Goal: Information Seeking & Learning: Learn about a topic

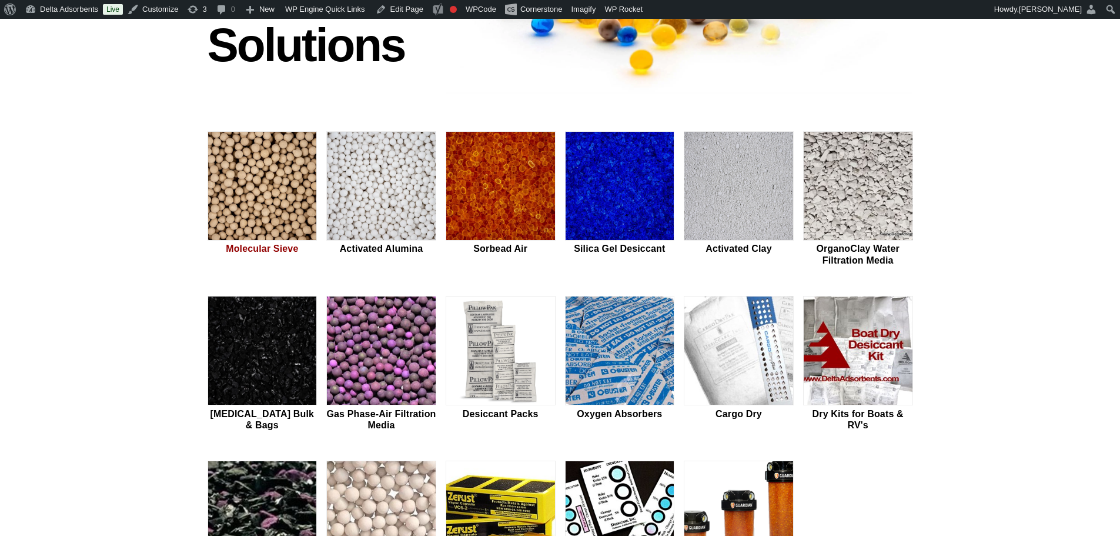
scroll to position [275, 0]
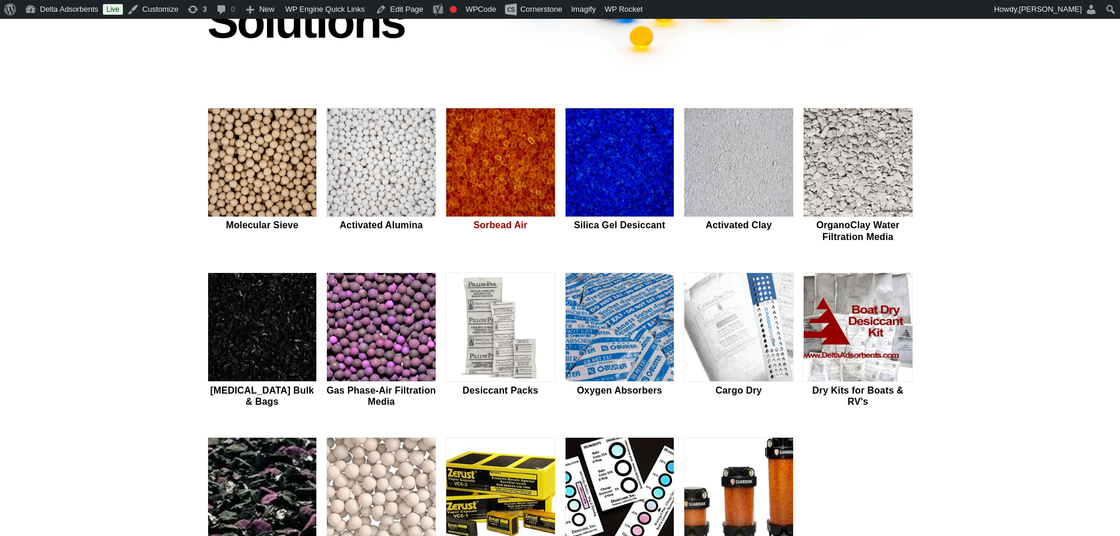
click at [507, 184] on img at bounding box center [500, 162] width 109 height 109
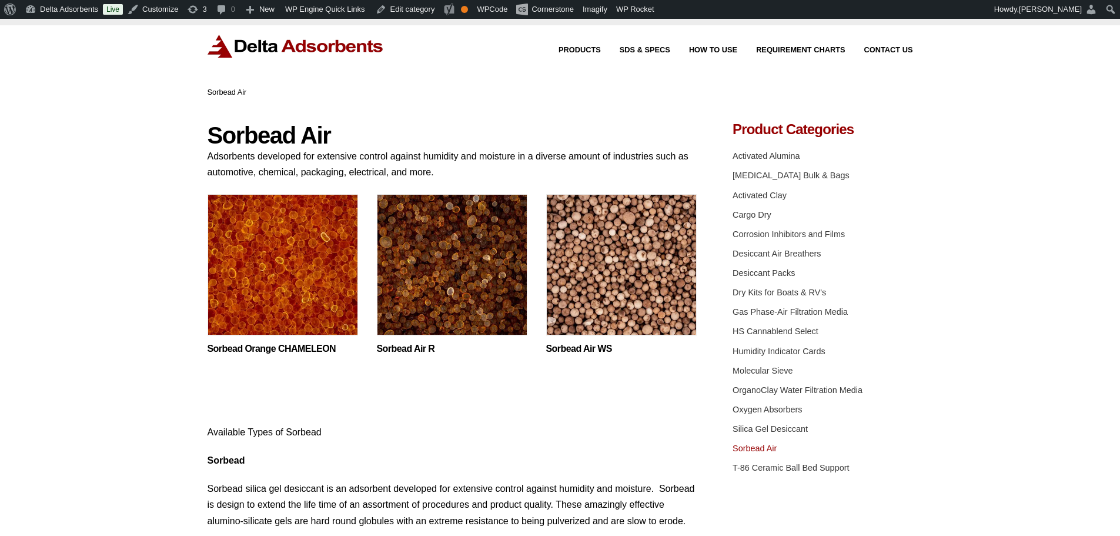
scroll to position [39, 0]
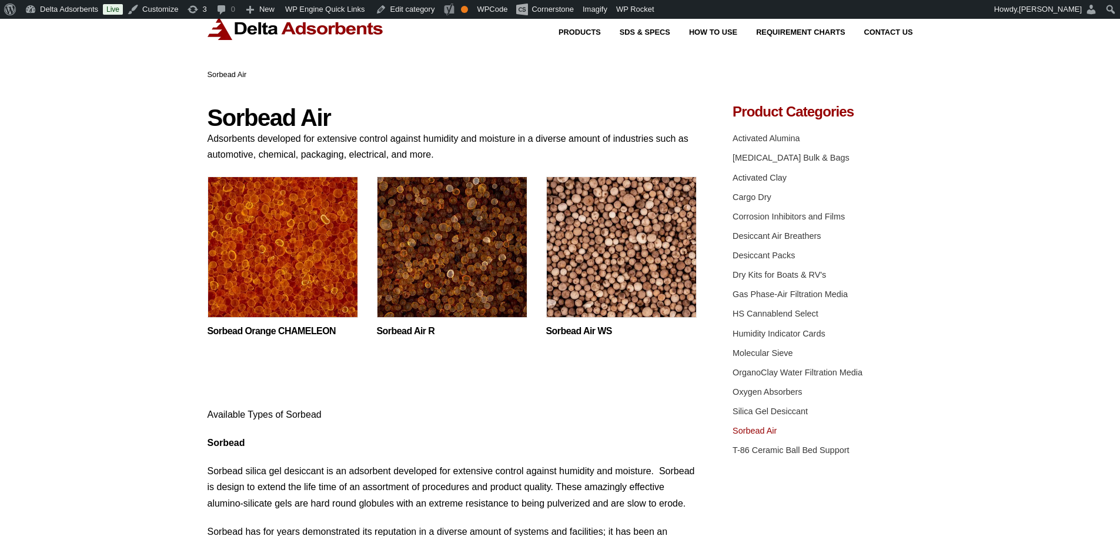
click at [567, 293] on img at bounding box center [621, 249] width 150 height 147
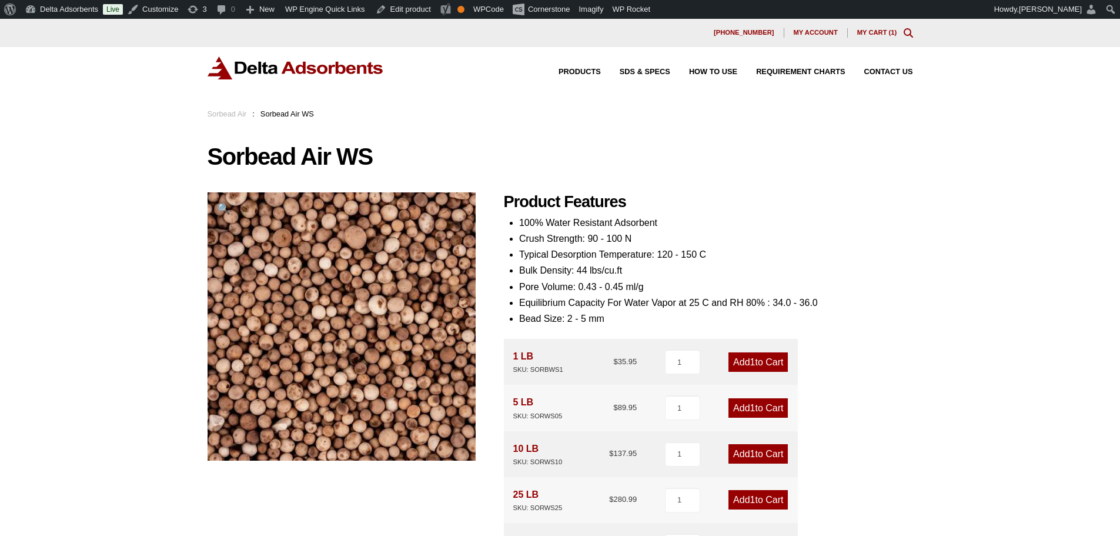
click at [277, 63] on img at bounding box center [296, 67] width 176 height 23
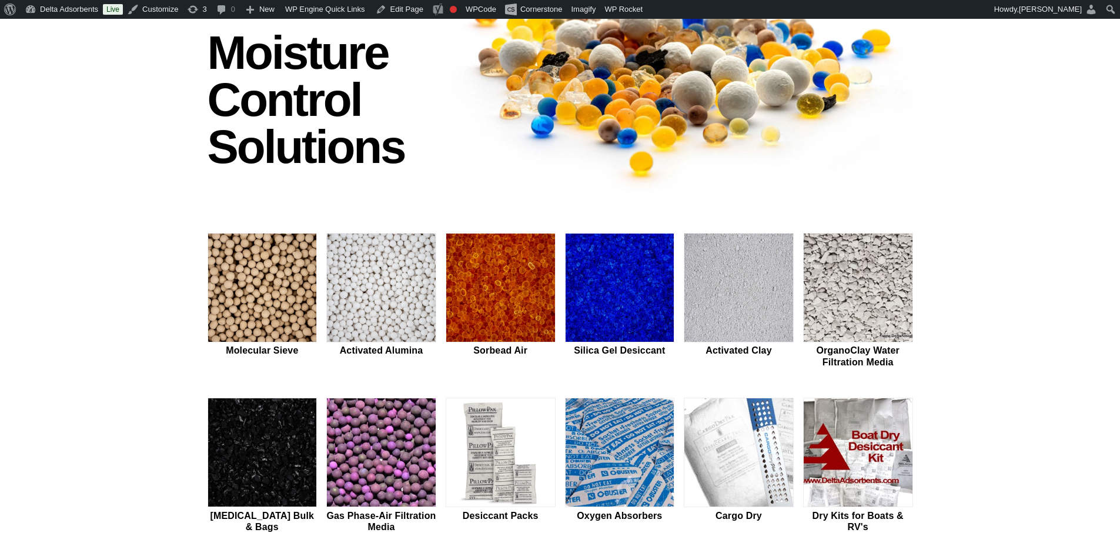
scroll to position [157, 0]
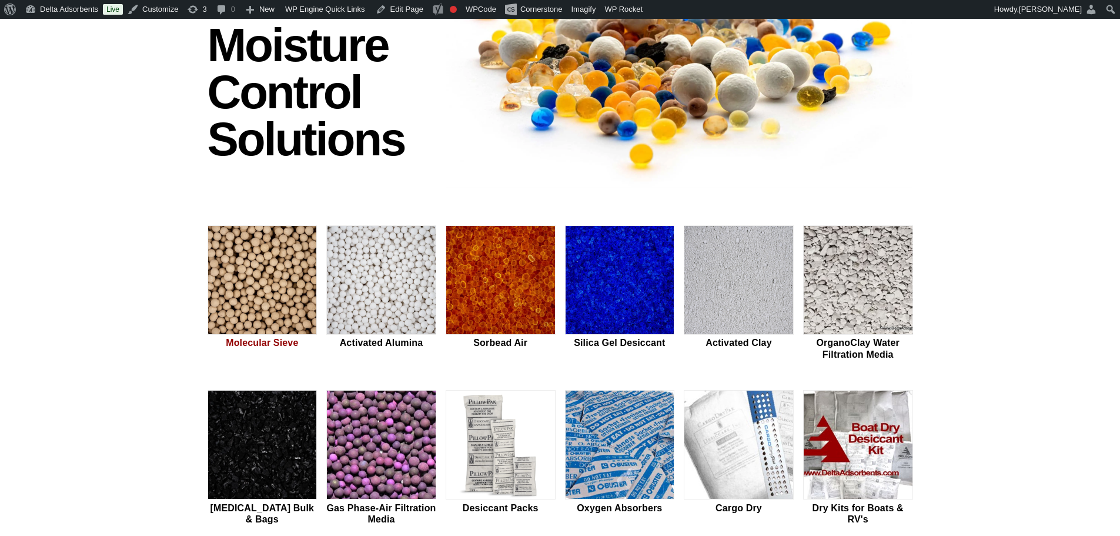
click at [302, 290] on img at bounding box center [262, 280] width 109 height 109
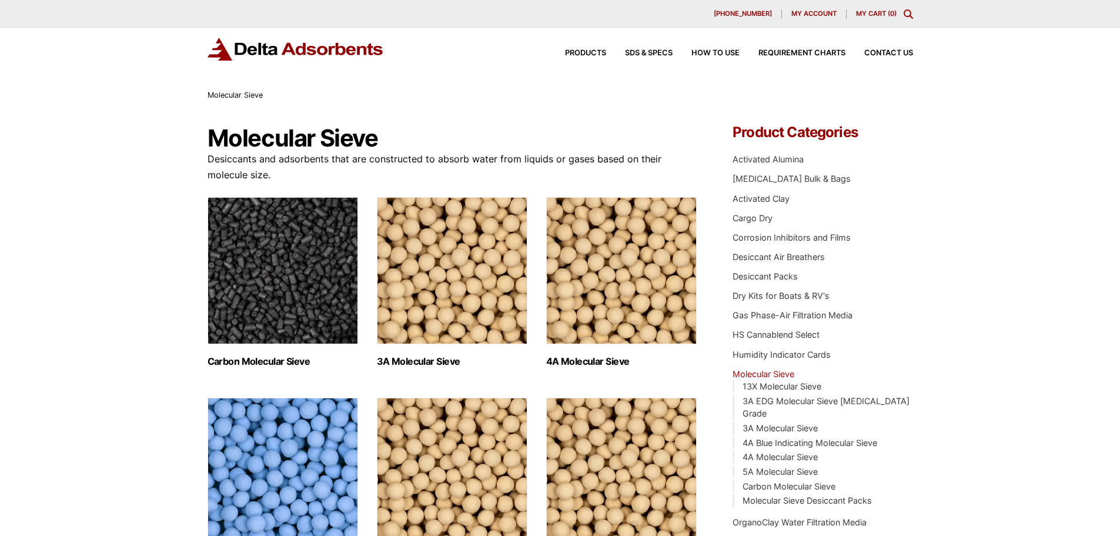
click at [267, 438] on img "Visit product category 4A Blue Indicating Molecular Sieve" at bounding box center [283, 470] width 150 height 147
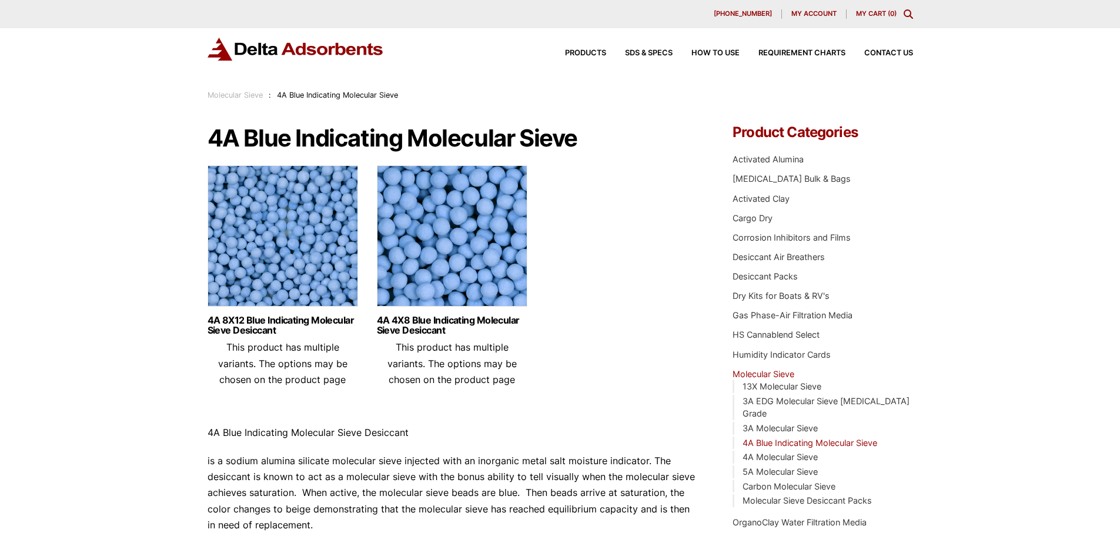
click at [417, 254] on img at bounding box center [452, 238] width 150 height 147
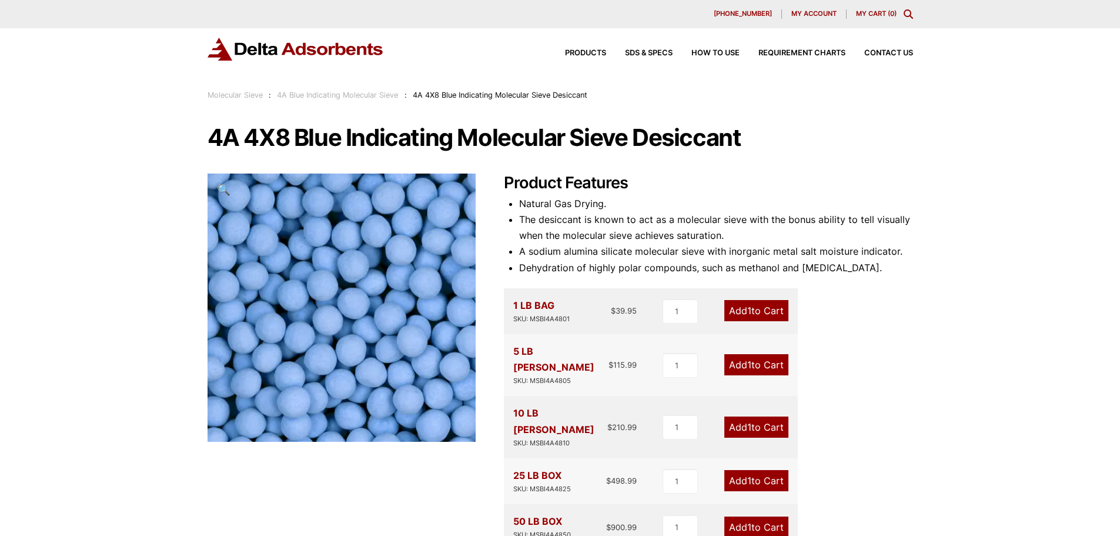
click at [297, 49] on img at bounding box center [296, 49] width 176 height 23
